Goal: Find specific page/section: Find specific page/section

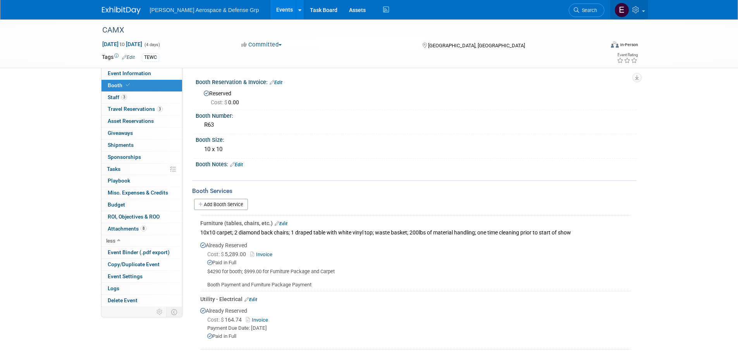
click at [625, 8] on img at bounding box center [621, 10] width 15 height 15
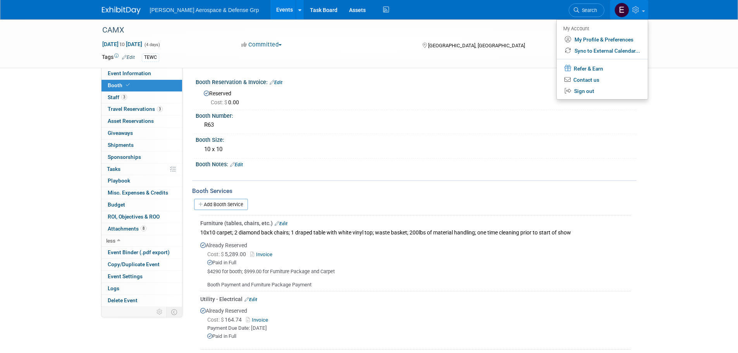
click at [123, 10] on img at bounding box center [121, 11] width 39 height 8
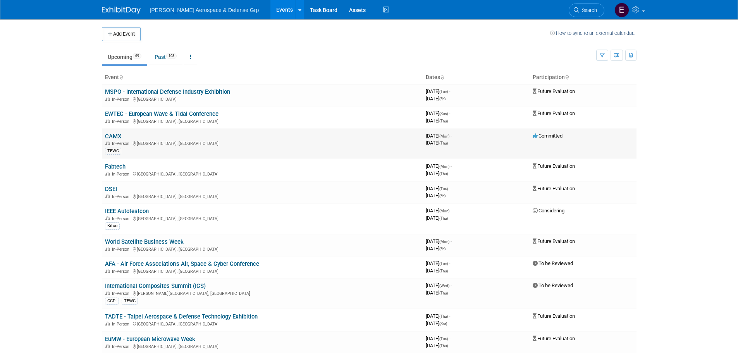
click at [110, 134] on link "CAMX" at bounding box center [113, 136] width 16 height 7
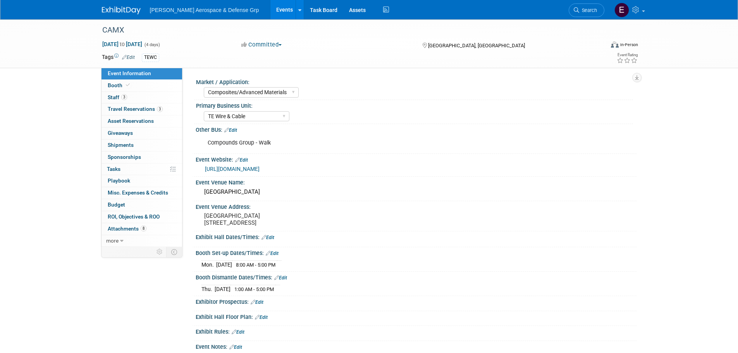
select select "Composites/Advanced Materials"
select select "TE Wire & Cable"
